Goal: Task Accomplishment & Management: Manage account settings

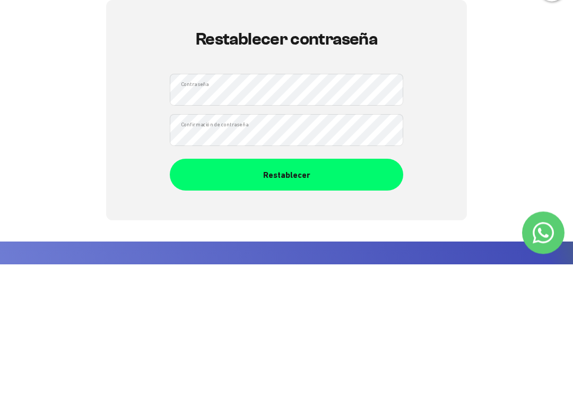
click at [336, 291] on button "Restablecer" at bounding box center [287, 307] width 234 height 32
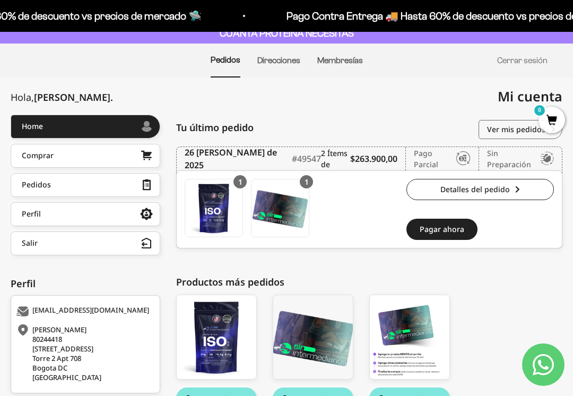
scroll to position [67, 0]
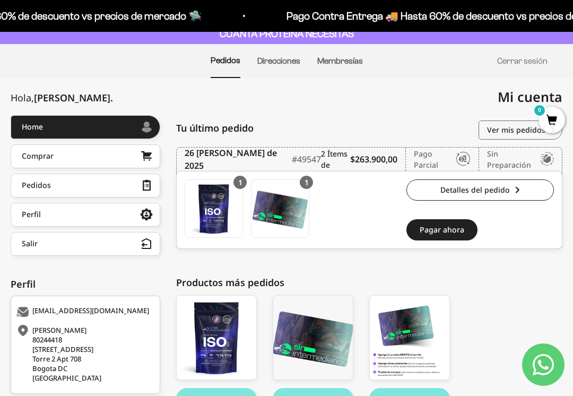
click at [515, 185] on link "Detalles del pedido" at bounding box center [481, 189] width 148 height 21
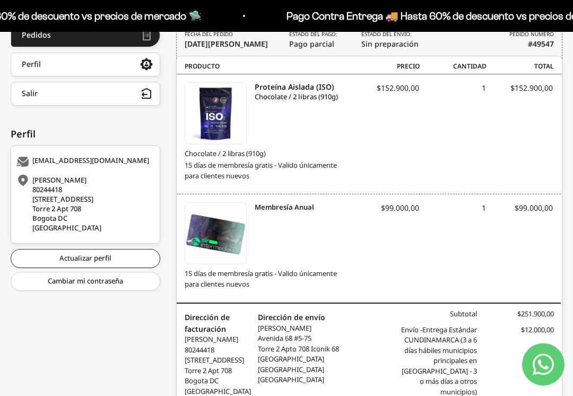
scroll to position [295, 0]
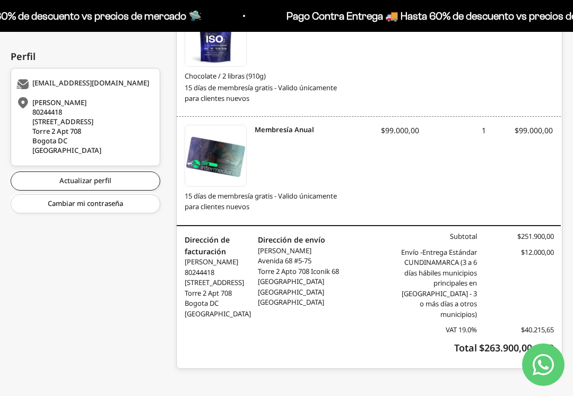
click at [475, 395] on div "Home Comprar Pedidos Perfil Salir Mi cuenta Home > Mi cuenta > Pedidos > Detall…" at bounding box center [286, 126] width 573 height 553
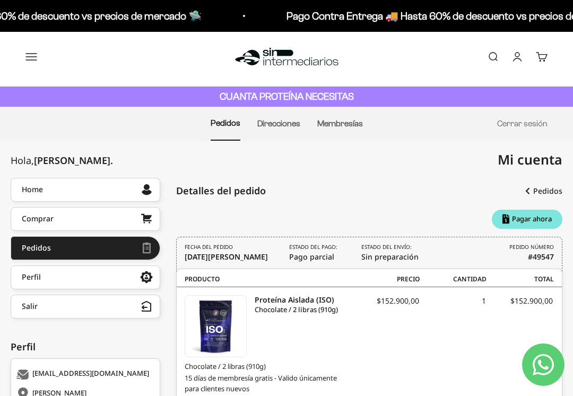
scroll to position [0, 0]
